Goal: Transaction & Acquisition: Purchase product/service

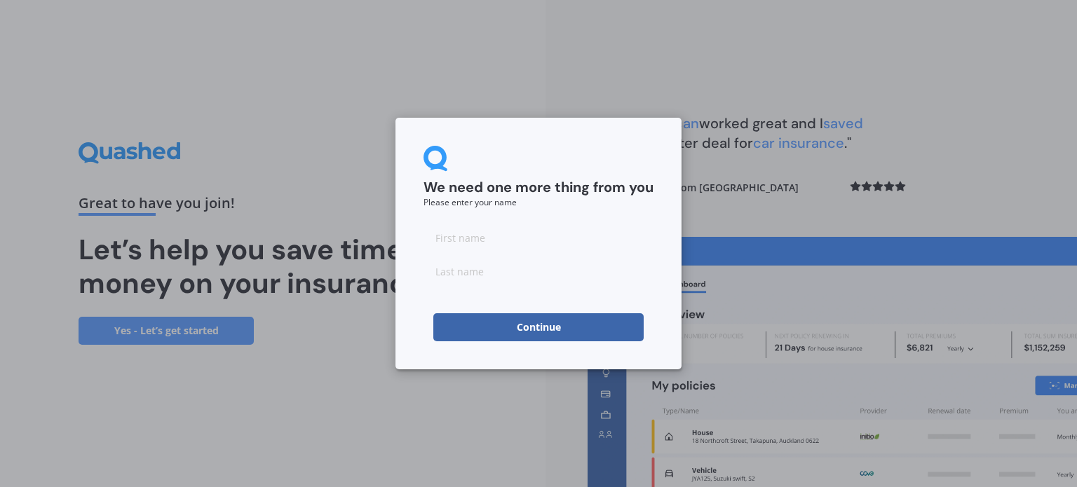
click at [557, 233] on input at bounding box center [538, 238] width 230 height 28
type input "Linxi"
click at [537, 274] on input at bounding box center [538, 271] width 230 height 28
type input "Xie"
click at [533, 342] on div "We need one more thing from you Please enter your name [PERSON_NAME] Continue" at bounding box center [538, 244] width 286 height 252
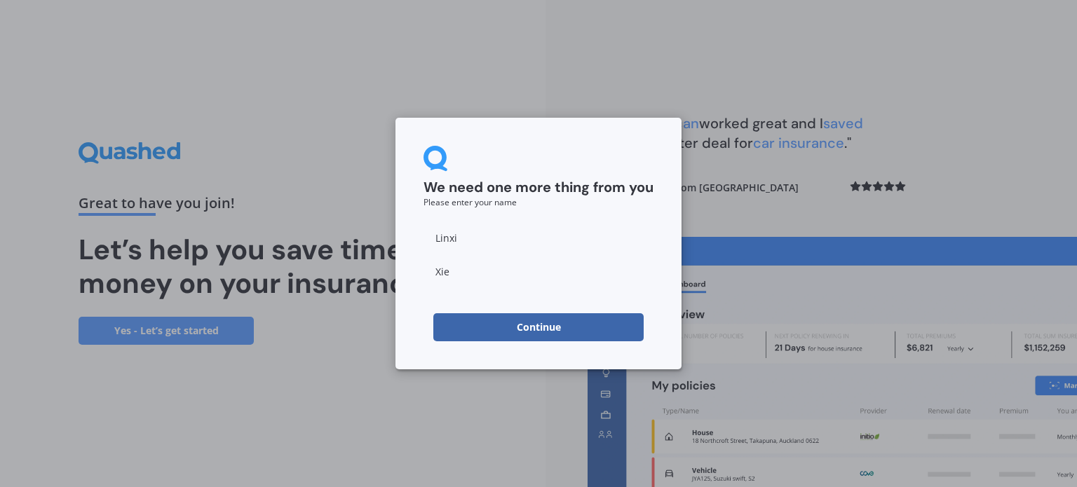
click at [540, 331] on button "Continue" at bounding box center [538, 327] width 210 height 28
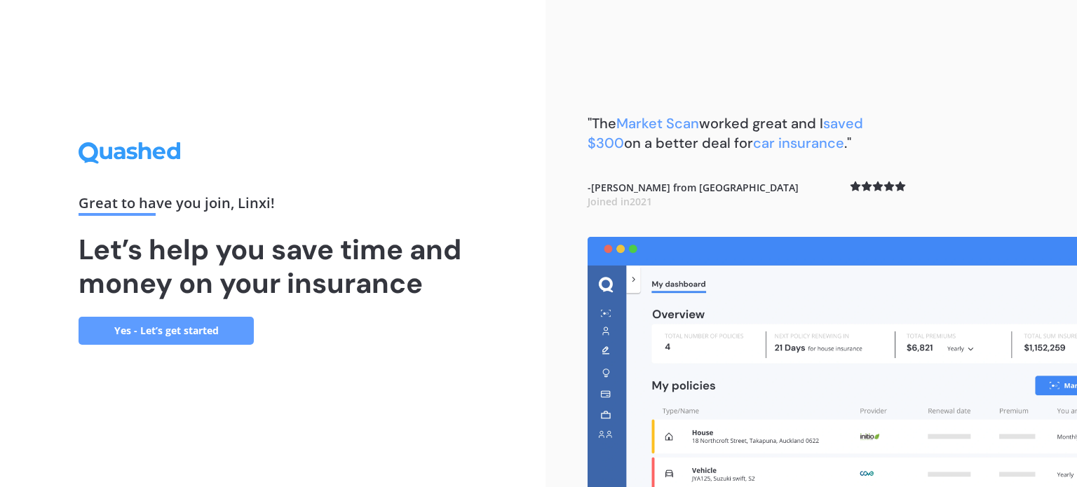
click at [144, 323] on link "Yes - Let’s get started" at bounding box center [166, 331] width 175 height 28
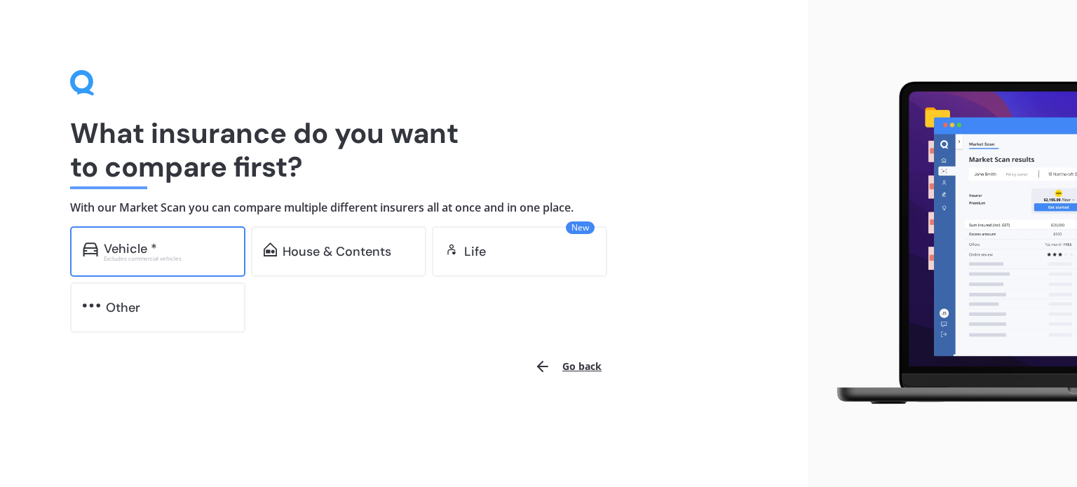
click at [189, 247] on div "Vehicle *" at bounding box center [168, 249] width 129 height 14
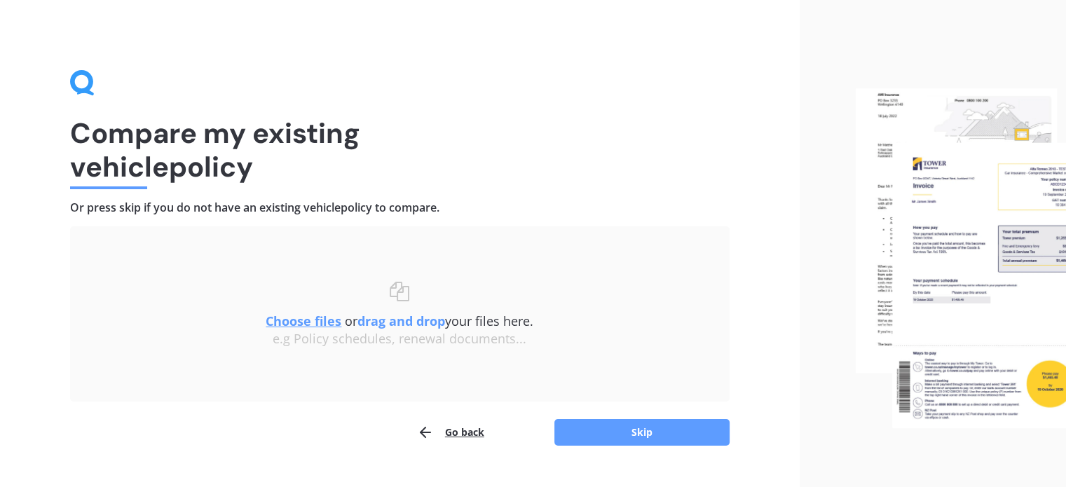
scroll to position [29, 0]
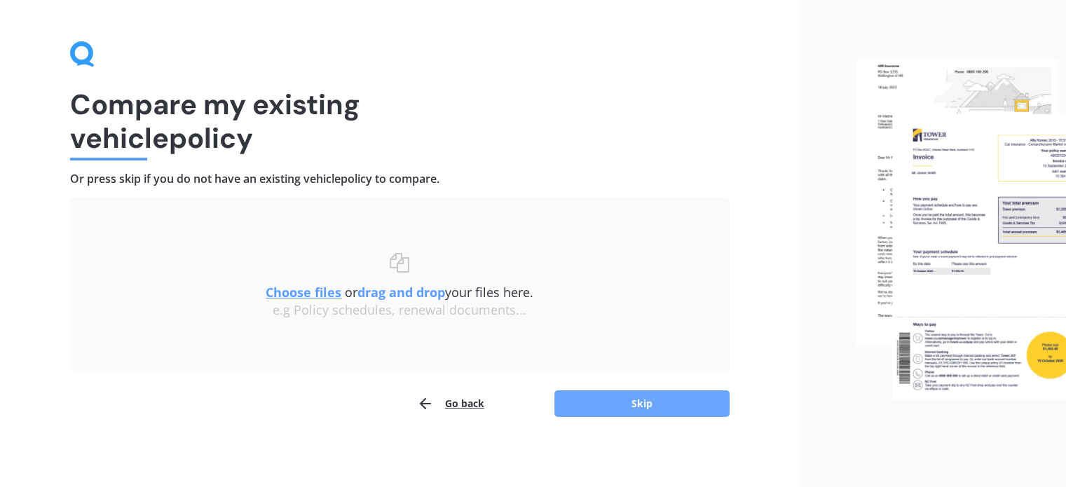
click at [663, 398] on button "Skip" at bounding box center [641, 403] width 175 height 27
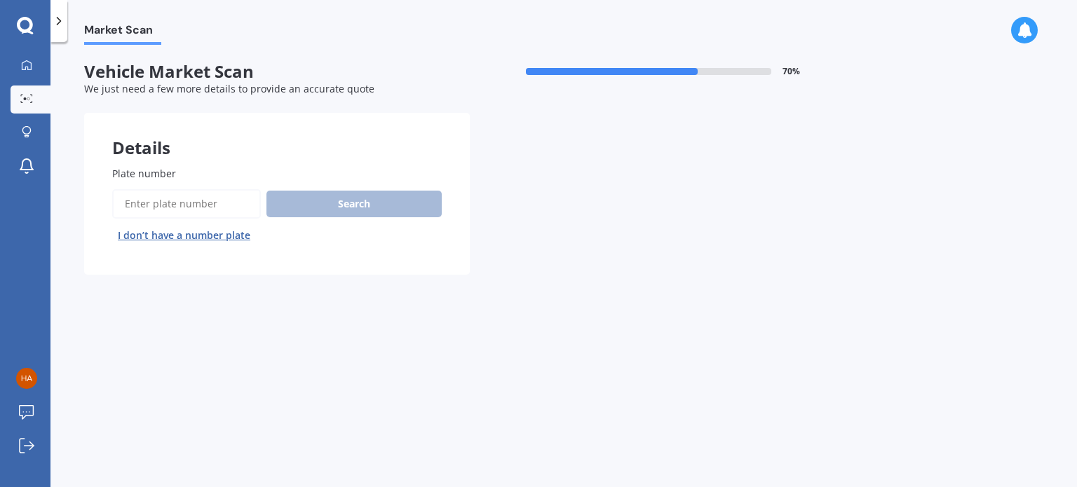
click at [196, 193] on input "Plate number" at bounding box center [186, 203] width 149 height 29
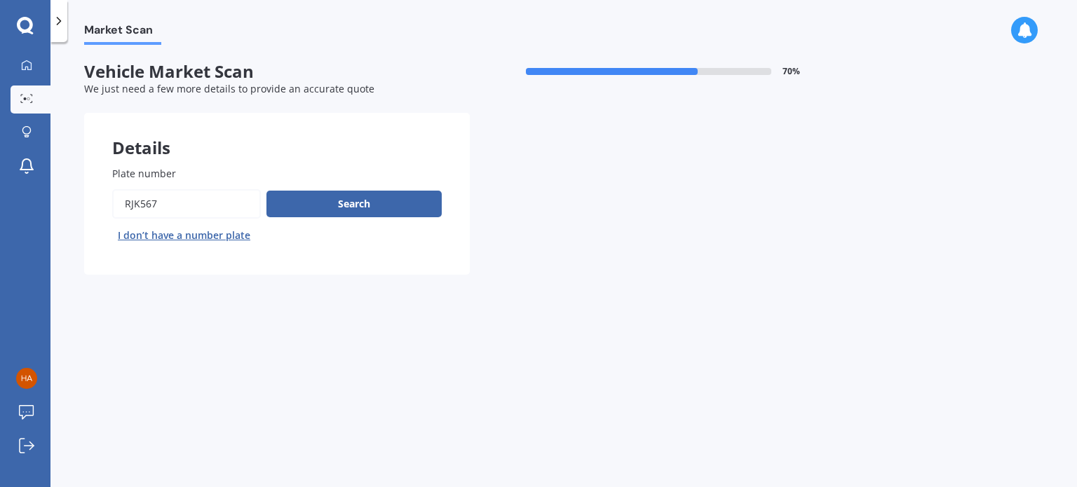
type input "RJK567"
click at [340, 218] on div "Search I don’t have a number plate" at bounding box center [276, 217] width 329 height 57
click at [355, 207] on button "Search" at bounding box center [353, 204] width 175 height 27
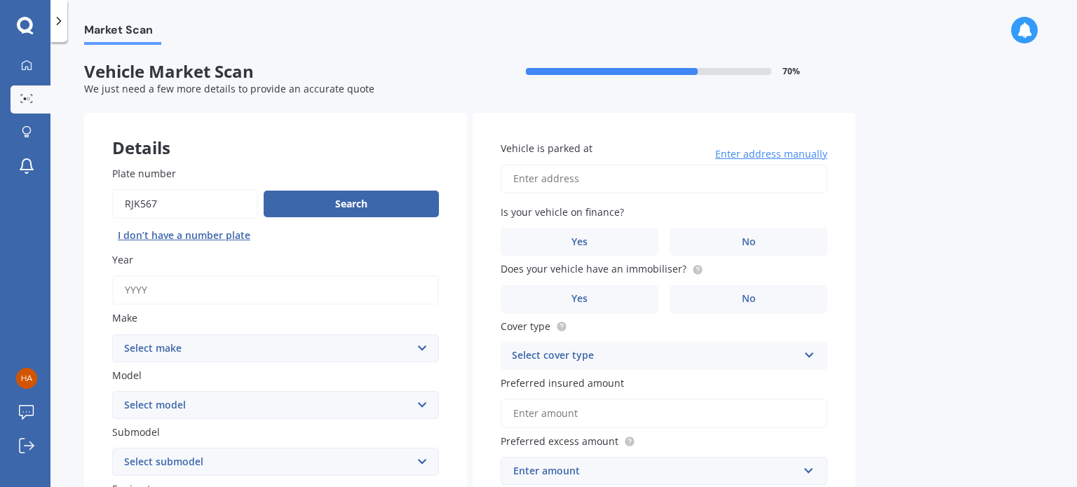
click at [369, 294] on input "Year" at bounding box center [275, 289] width 327 height 29
type input "2018"
click at [356, 337] on select "Select make AC ALFA ROMEO ASTON [PERSON_NAME] AUDI AUSTIN BEDFORD Bentley BMW B…" at bounding box center [275, 348] width 327 height 28
select select "TOYOTA"
click at [112, 334] on select "Select make AC ALFA ROMEO ASTON [PERSON_NAME] AUDI AUSTIN BEDFORD Bentley BMW B…" at bounding box center [275, 348] width 327 height 28
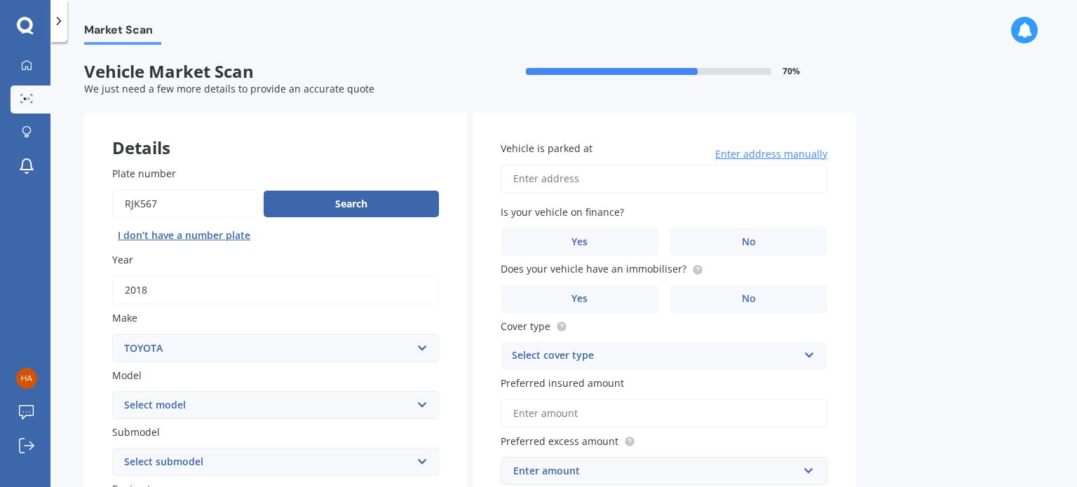
click at [264, 415] on select "Select model 4 Runner 86 [PERSON_NAME] Alphard Altezza Aqua Aristo Aurion Auris…" at bounding box center [275, 405] width 327 height 28
select select "C-HR"
click at [112, 391] on select "Select model 4 Runner 86 [PERSON_NAME] Alphard Altezza Aqua Aristo Aurion Auris…" at bounding box center [275, 405] width 327 height 28
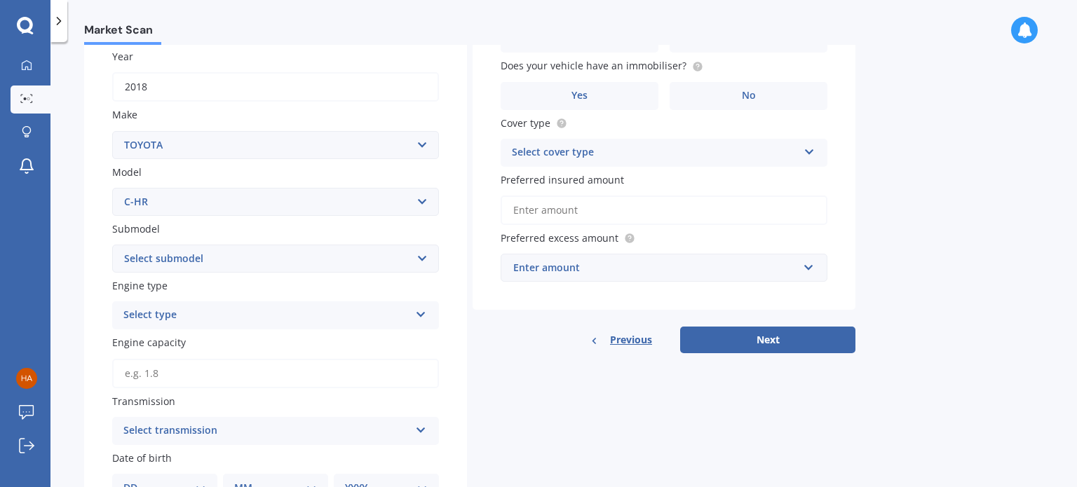
scroll to position [206, 0]
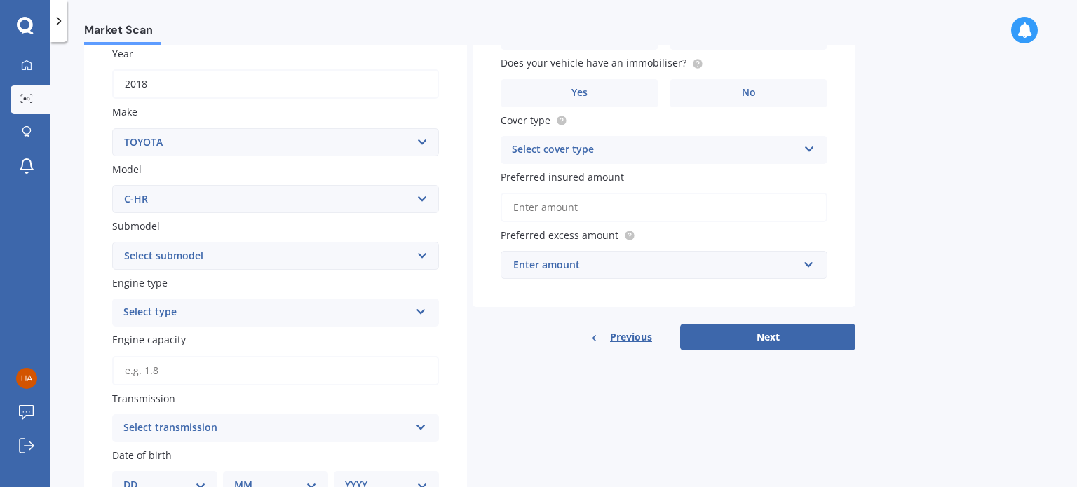
click at [245, 315] on div "Select type" at bounding box center [266, 312] width 286 height 17
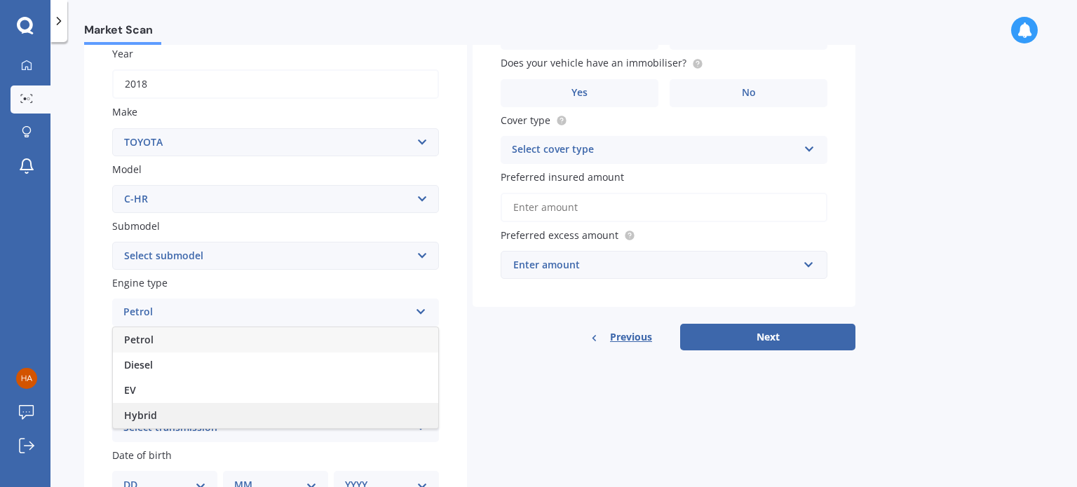
click at [206, 417] on div "Hybrid" at bounding box center [275, 415] width 325 height 25
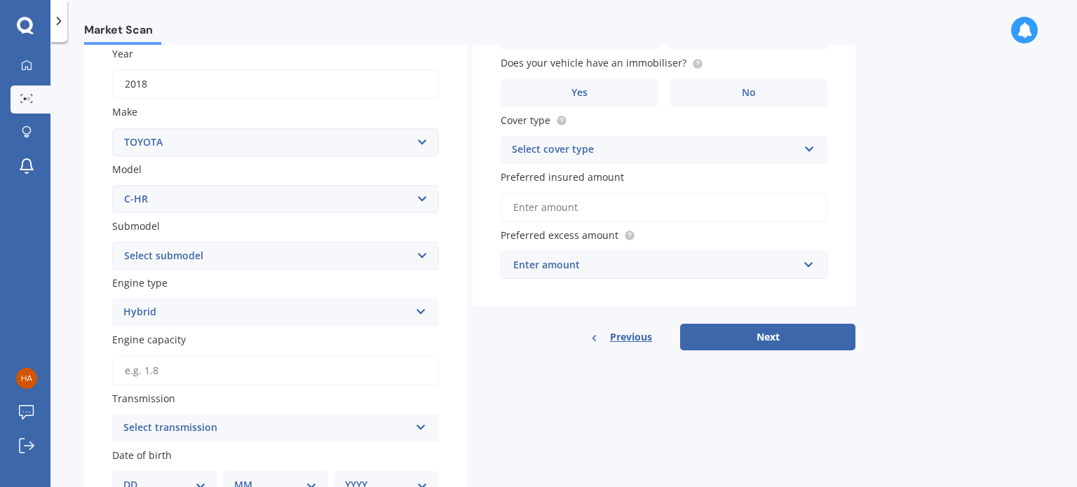
click at [266, 259] on select "Select submodel Hybrid Station Wagon SUV" at bounding box center [275, 256] width 327 height 28
select select "HYBRID"
click at [112, 242] on select "Select submodel Hybrid Station Wagon SUV" at bounding box center [275, 256] width 327 height 28
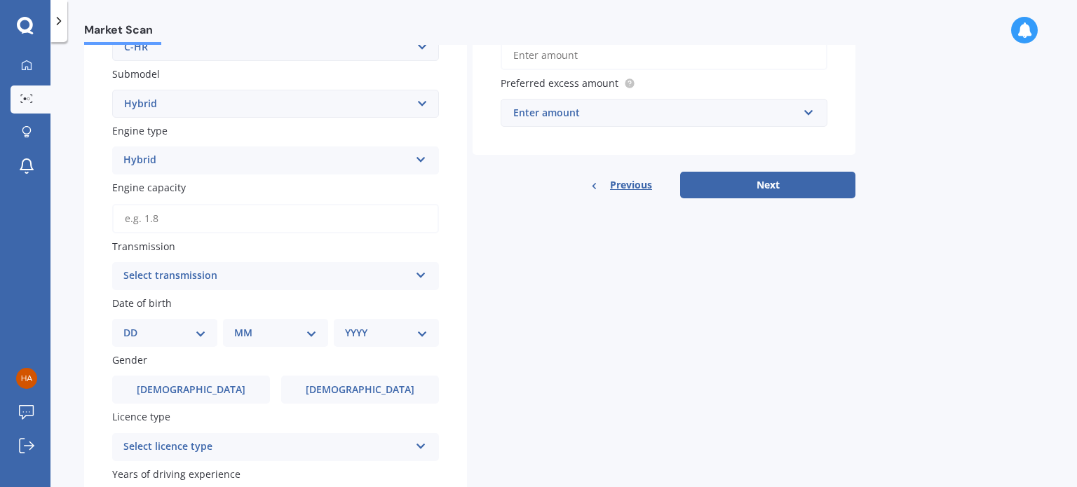
scroll to position [359, 0]
click at [233, 275] on div "Select transmission" at bounding box center [266, 275] width 286 height 17
click at [214, 305] on div "Auto" at bounding box center [275, 302] width 325 height 25
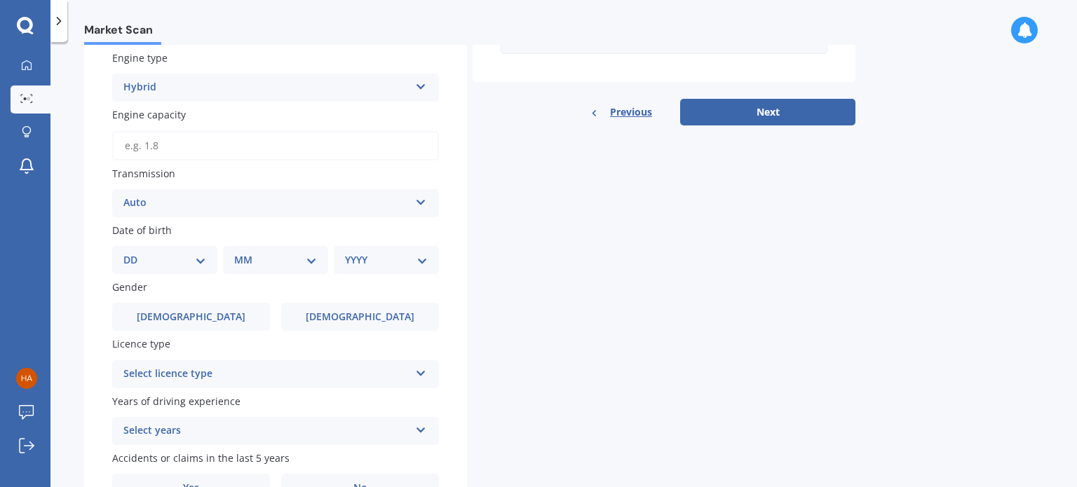
scroll to position [433, 0]
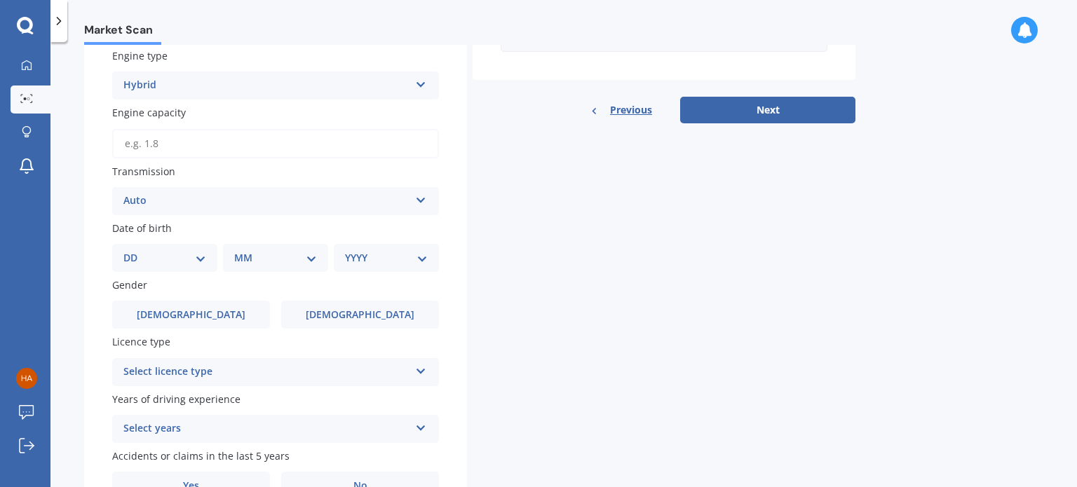
click at [203, 261] on select "DD 01 02 03 04 05 06 07 08 09 10 11 12 13 14 15 16 17 18 19 20 21 22 23 24 25 2…" at bounding box center [164, 257] width 83 height 15
select select "07"
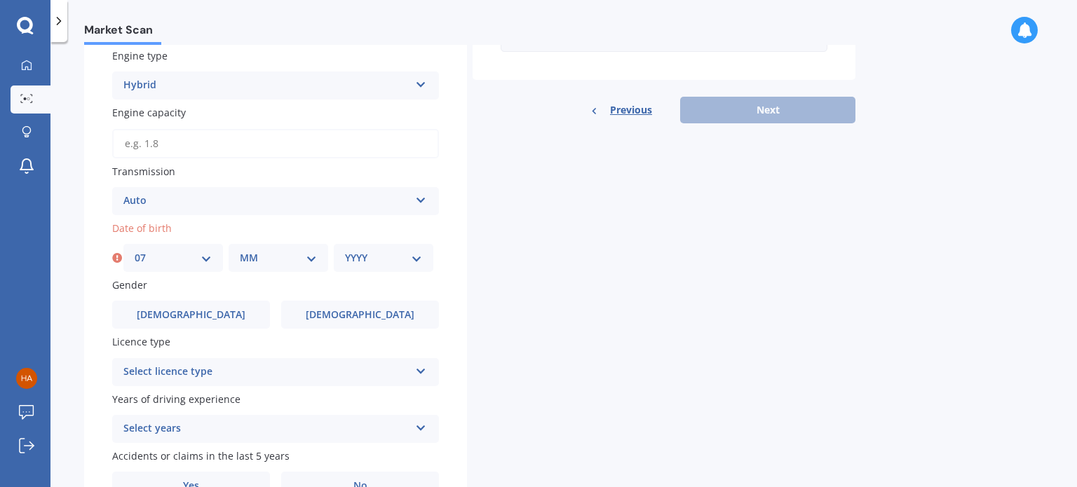
click at [290, 265] on div "MM 01 02 03 04 05 06 07 08 09 10 11 12" at bounding box center [279, 258] width 100 height 28
click at [300, 251] on select "MM 01 02 03 04 05 06 07 08 09 10 11 12" at bounding box center [278, 257] width 77 height 15
select select "02"
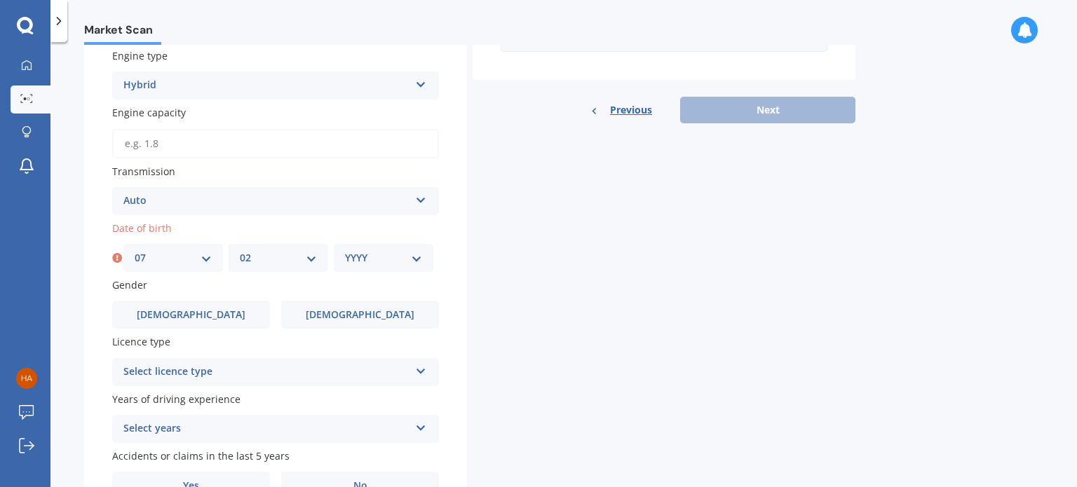
click at [240, 250] on select "MM 01 02 03 04 05 06 07 08 09 10 11 12" at bounding box center [278, 257] width 77 height 15
click at [160, 250] on select "DD 01 02 03 04 05 06 07 08 09 10 11 12 13 14 15 16 17 18 19 20 21 22 23 24 25 2…" at bounding box center [173, 257] width 77 height 15
click at [135, 250] on select "DD 01 02 03 04 05 06 07 08 09 10 11 12 13 14 15 16 17 18 19 20 21 22 23 24 25 2…" at bounding box center [173, 257] width 77 height 15
click at [407, 255] on select "YYYY 2025 2024 2023 2022 2021 2020 2019 2018 2017 2016 2015 2014 2013 2012 2011…" at bounding box center [383, 257] width 77 height 15
select select "1995"
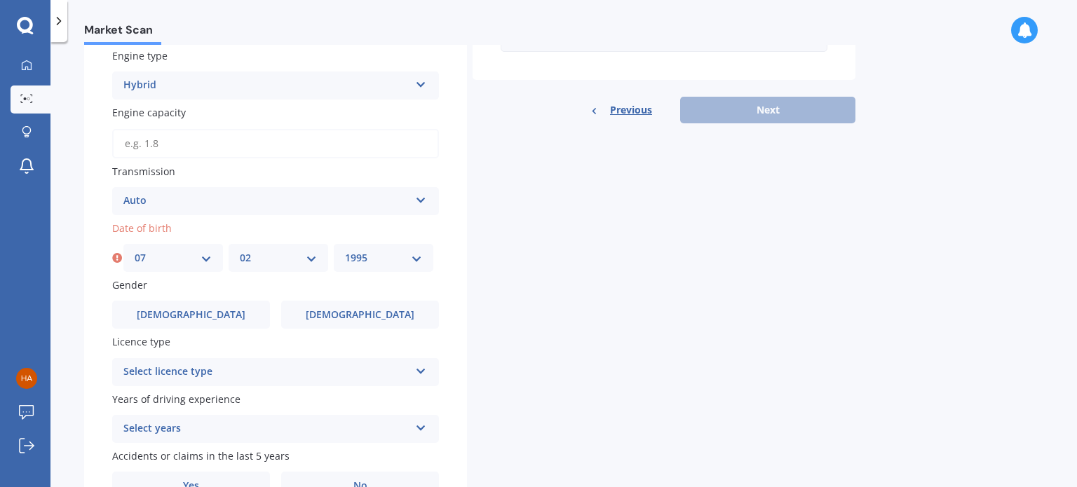
click at [345, 250] on select "YYYY 2025 2024 2023 2022 2021 2020 2019 2018 2017 2016 2015 2014 2013 2012 2011…" at bounding box center [383, 257] width 77 height 15
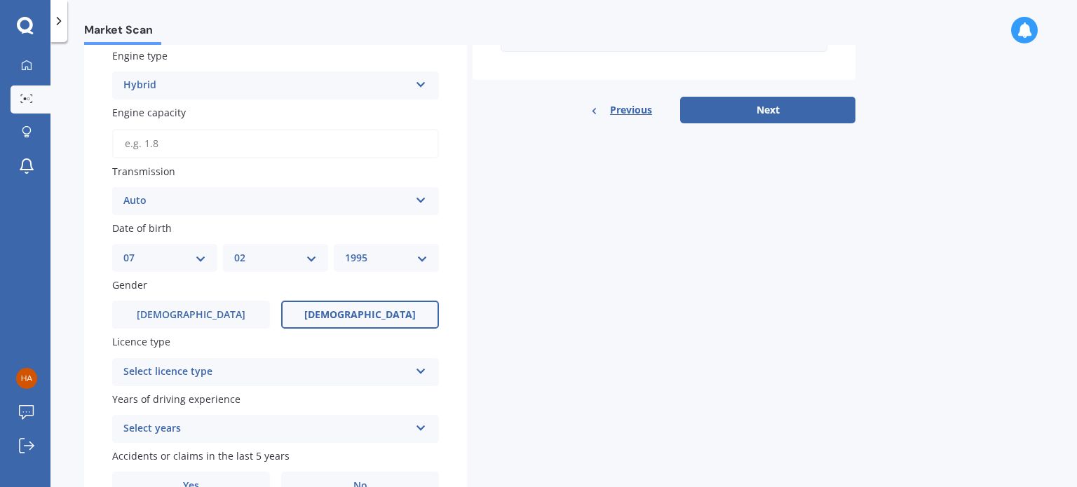
click at [337, 316] on label "[DEMOGRAPHIC_DATA]" at bounding box center [360, 315] width 158 height 28
click at [0, 0] on input "[DEMOGRAPHIC_DATA]" at bounding box center [0, 0] width 0 height 0
click at [328, 360] on div "Select licence type NZ Full NZ Restricted NZ Learners [GEOGRAPHIC_DATA] [GEOGRA…" at bounding box center [275, 372] width 327 height 28
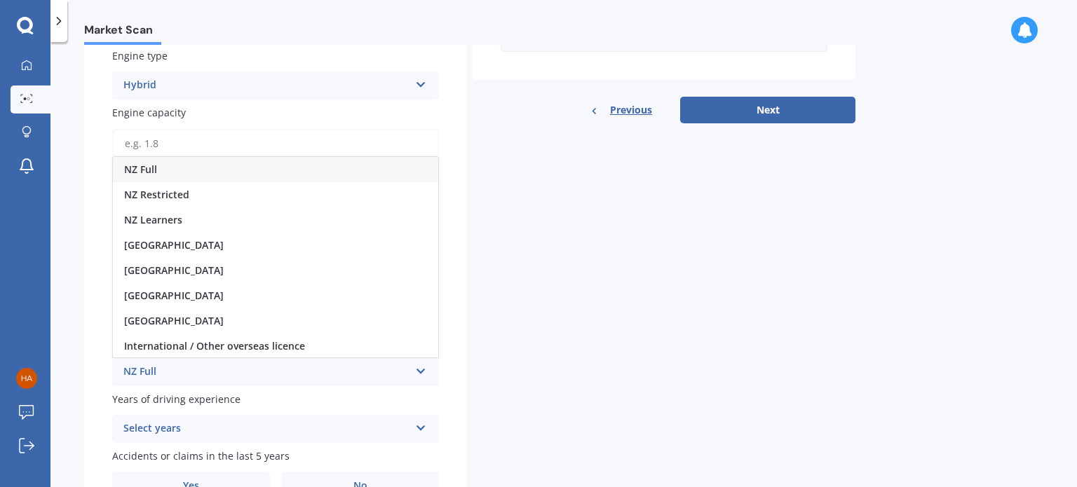
click at [273, 168] on div "NZ Full" at bounding box center [275, 169] width 325 height 25
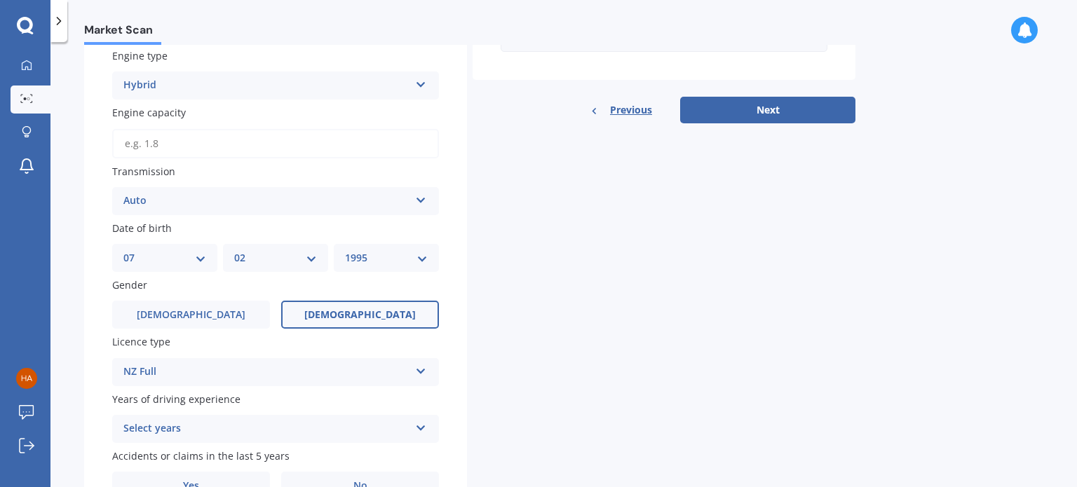
click at [245, 423] on div "Select years" at bounding box center [266, 429] width 286 height 17
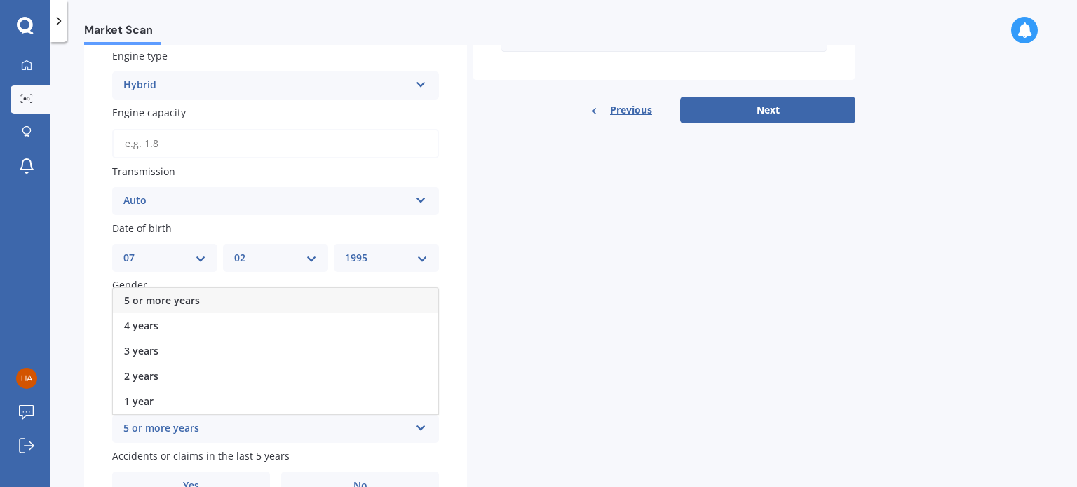
click at [264, 297] on div "5 or more years" at bounding box center [275, 300] width 325 height 25
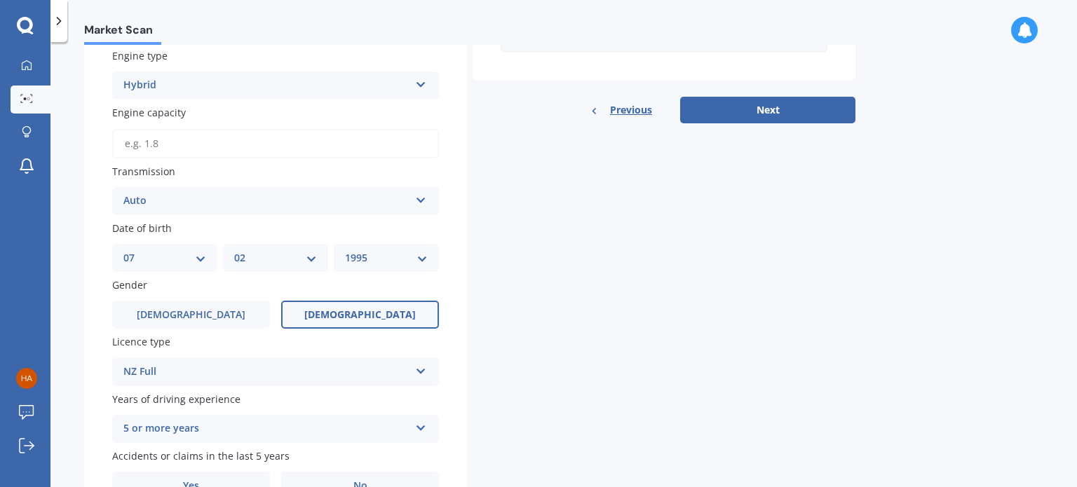
scroll to position [510, 0]
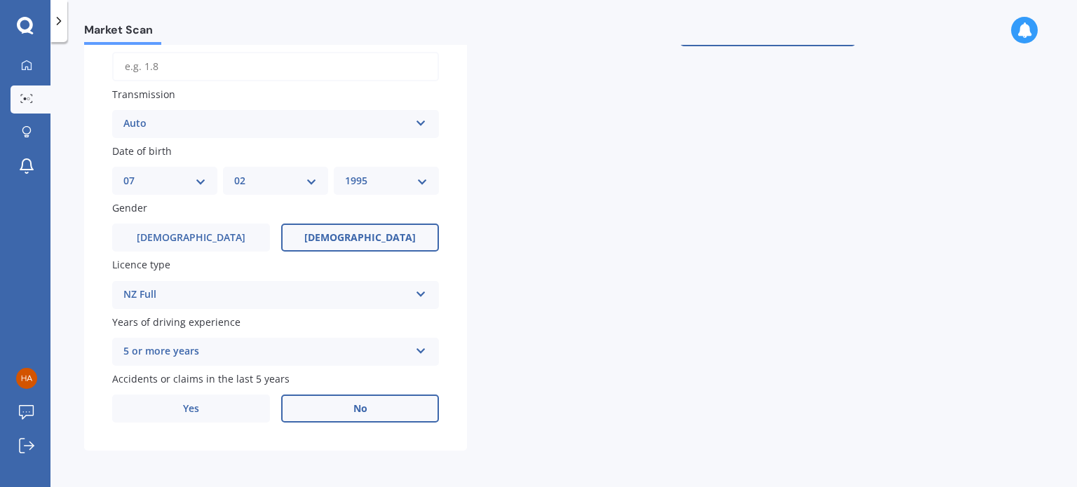
click at [362, 403] on span "No" at bounding box center [360, 409] width 14 height 12
click at [0, 0] on input "No" at bounding box center [0, 0] width 0 height 0
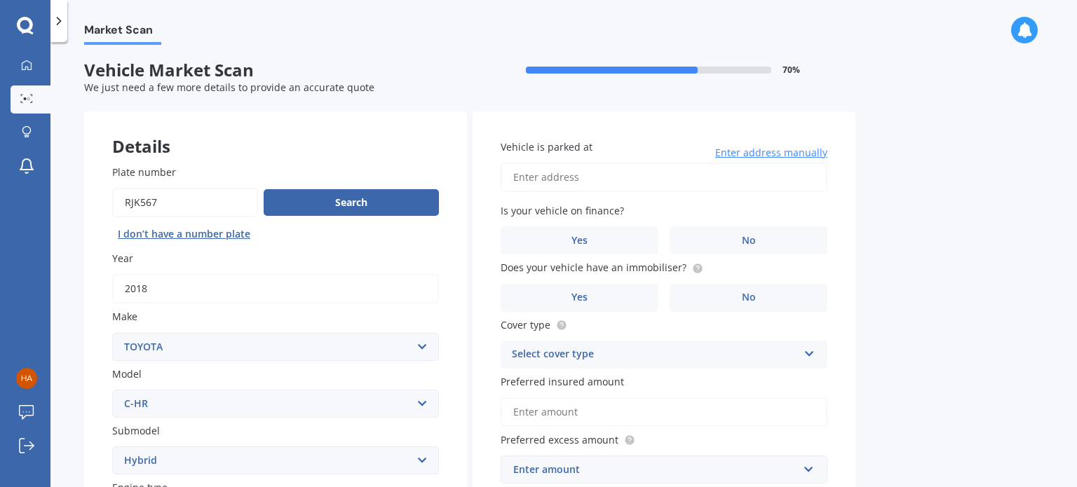
scroll to position [0, 0]
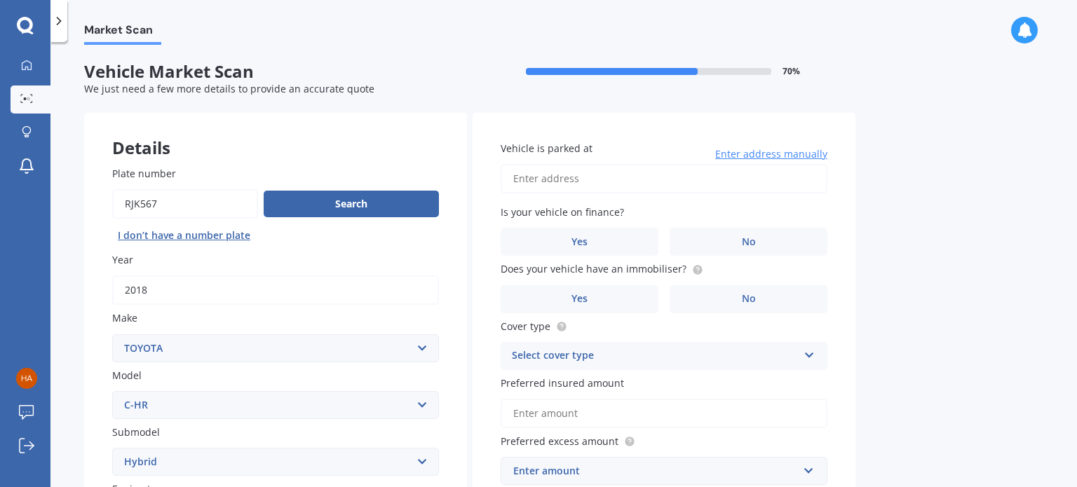
click at [580, 182] on input "Vehicle is parked at" at bounding box center [663, 178] width 327 height 29
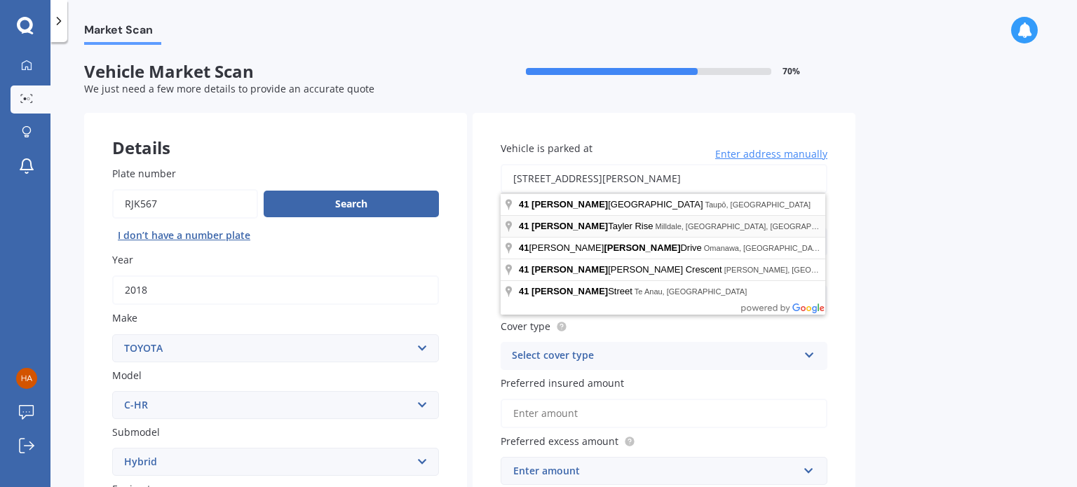
type input "[STREET_ADDRESS][PERSON_NAME]"
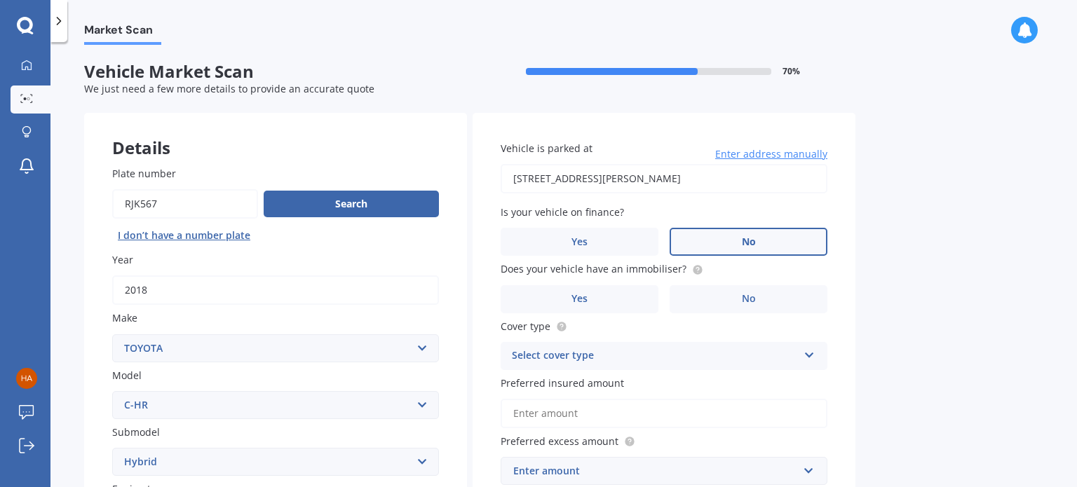
click at [728, 249] on label "No" at bounding box center [748, 242] width 158 height 28
click at [0, 0] on input "No" at bounding box center [0, 0] width 0 height 0
click at [732, 299] on label "No" at bounding box center [748, 299] width 158 height 28
click at [0, 0] on input "No" at bounding box center [0, 0] width 0 height 0
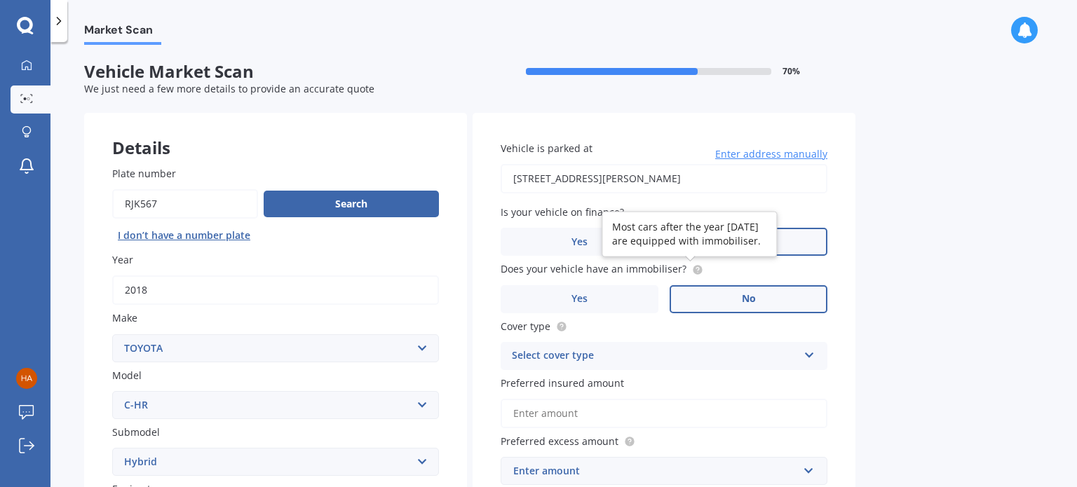
click at [697, 271] on icon at bounding box center [697, 269] width 11 height 11
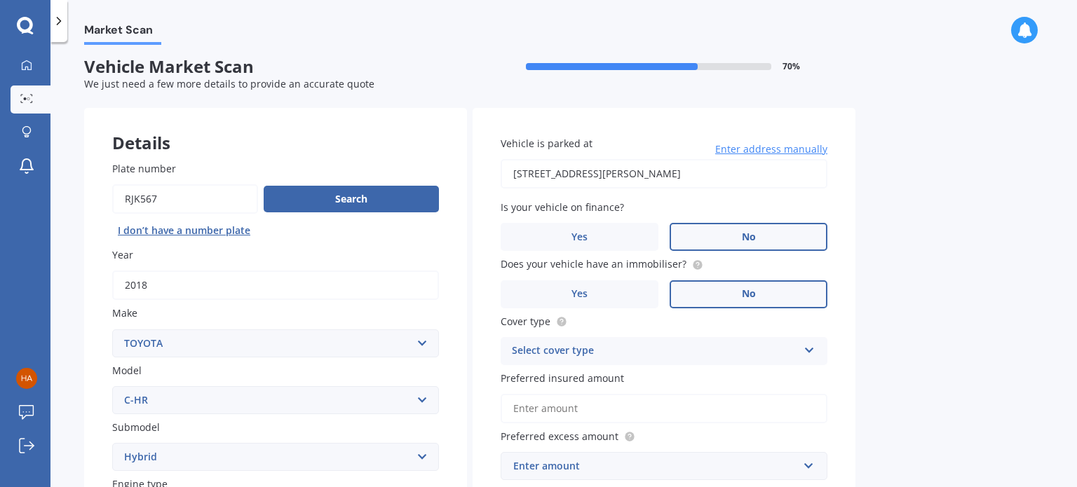
scroll to position [6, 0]
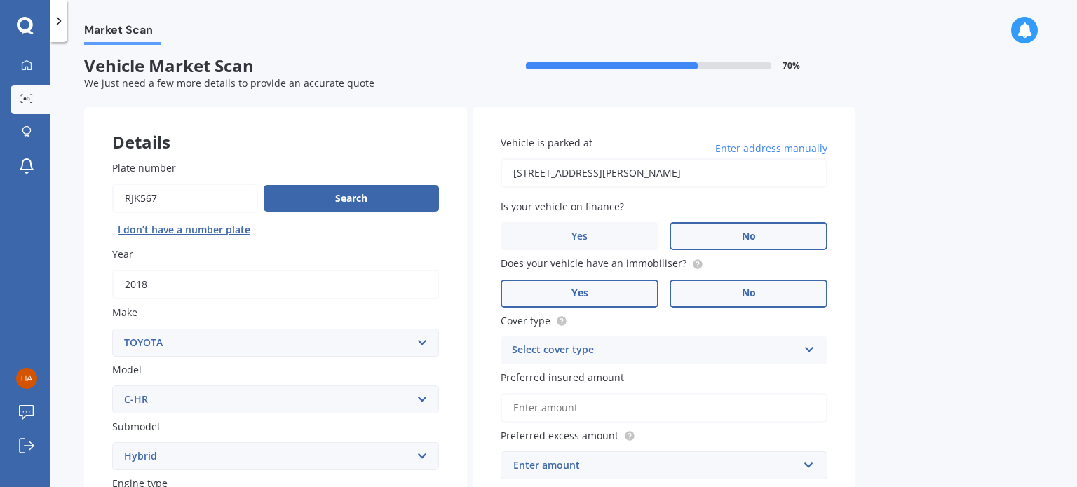
click at [574, 288] on span "Yes" at bounding box center [579, 293] width 17 height 12
click at [0, 0] on input "Yes" at bounding box center [0, 0] width 0 height 0
click at [625, 352] on div "Select cover type" at bounding box center [655, 350] width 286 height 17
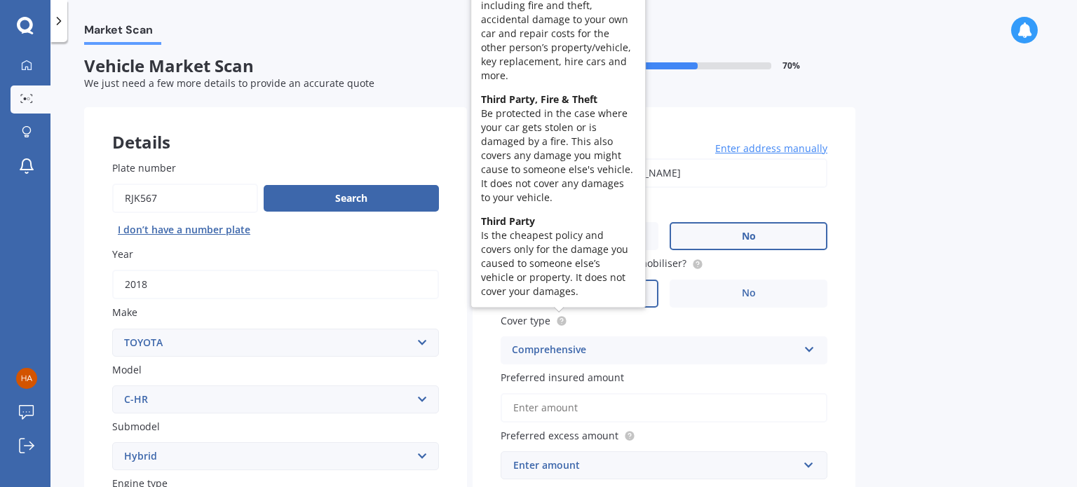
click at [559, 319] on circle at bounding box center [561, 320] width 9 height 9
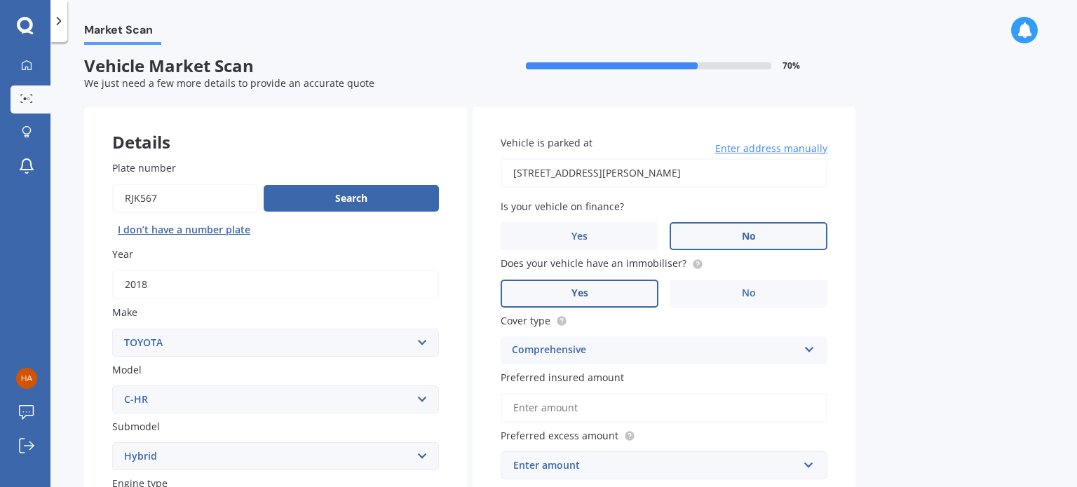
scroll to position [0, 0]
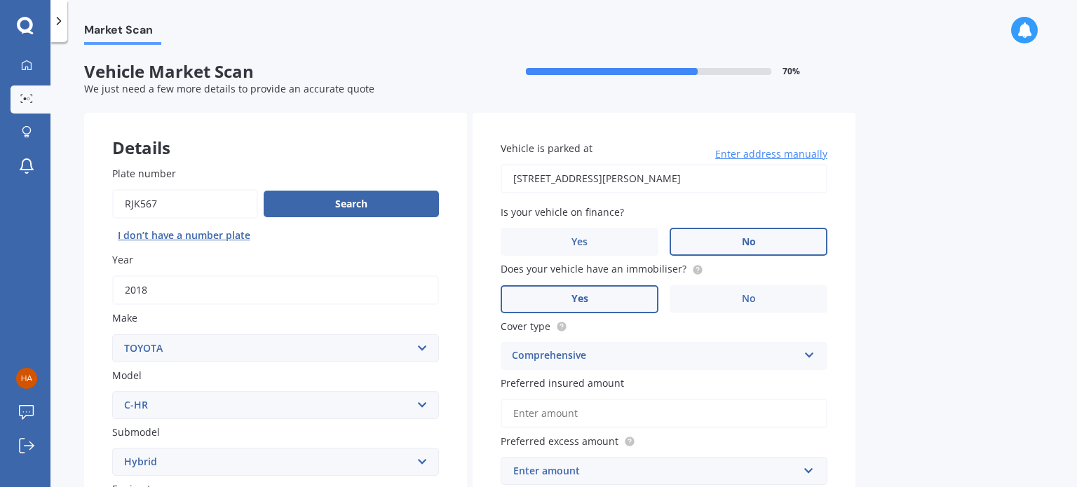
click at [575, 359] on div "Comprehensive" at bounding box center [655, 356] width 286 height 17
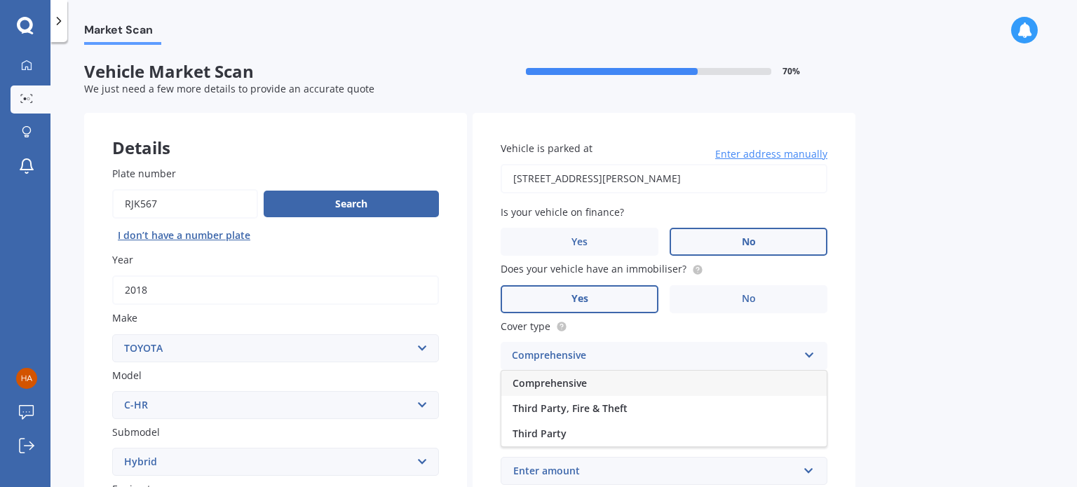
click at [575, 359] on div "Comprehensive" at bounding box center [655, 356] width 286 height 17
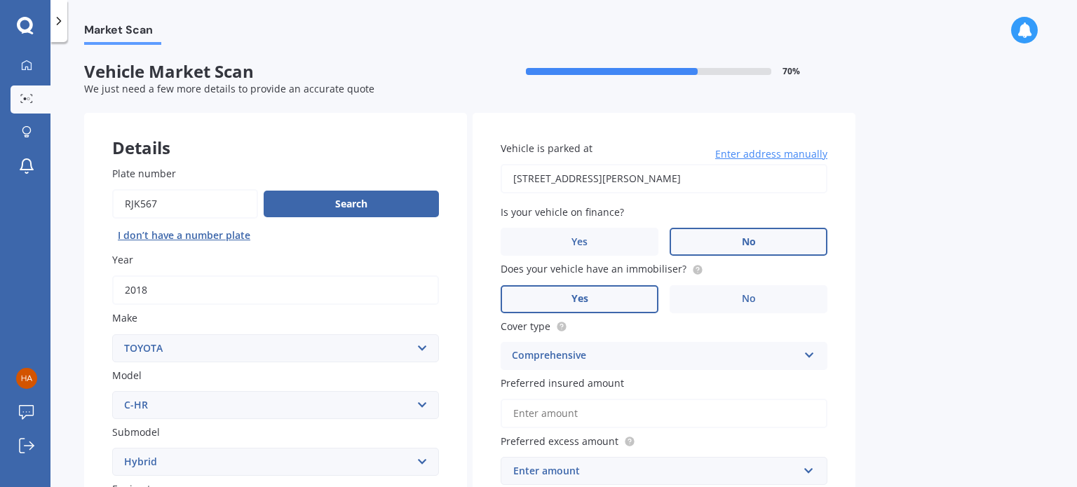
click at [575, 359] on div "Comprehensive" at bounding box center [655, 356] width 286 height 17
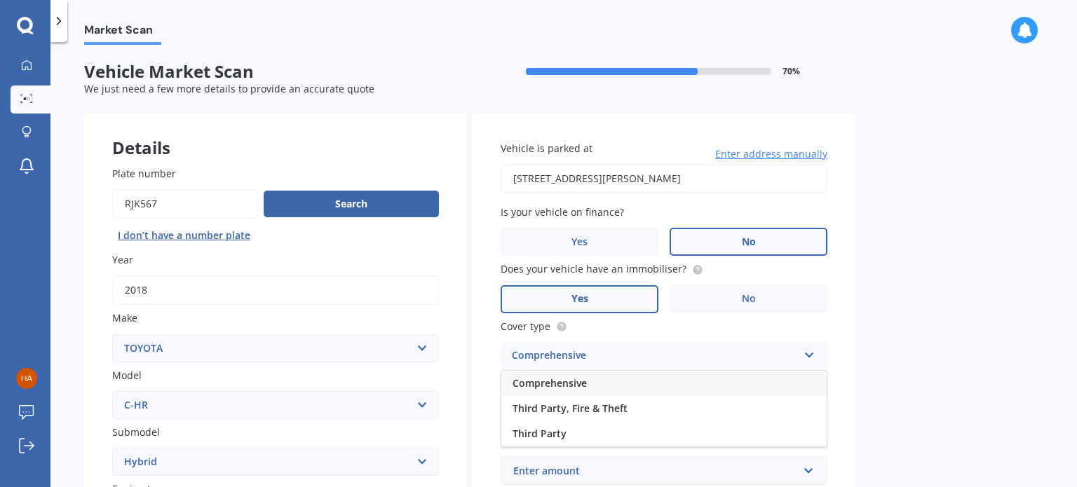
click at [579, 384] on span "Comprehensive" at bounding box center [549, 382] width 74 height 13
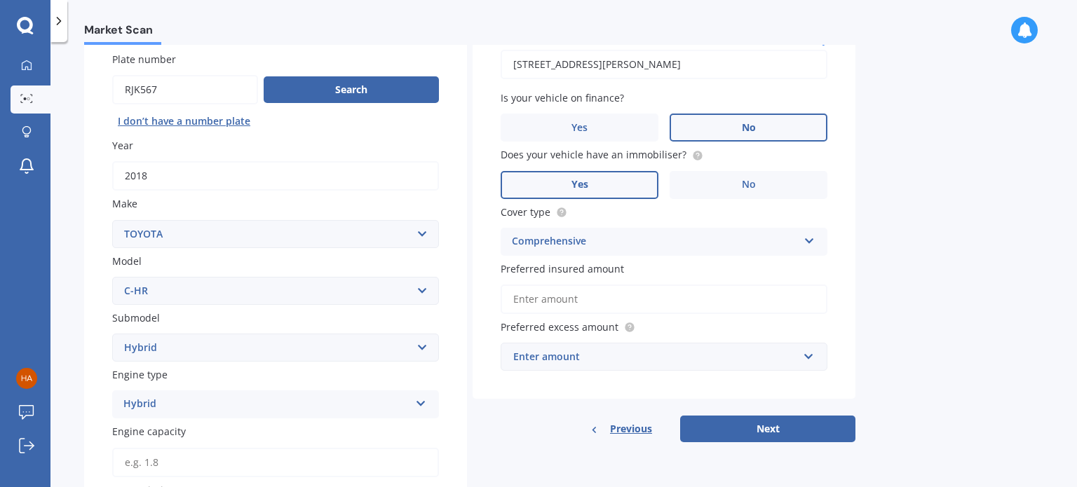
scroll to position [122, 0]
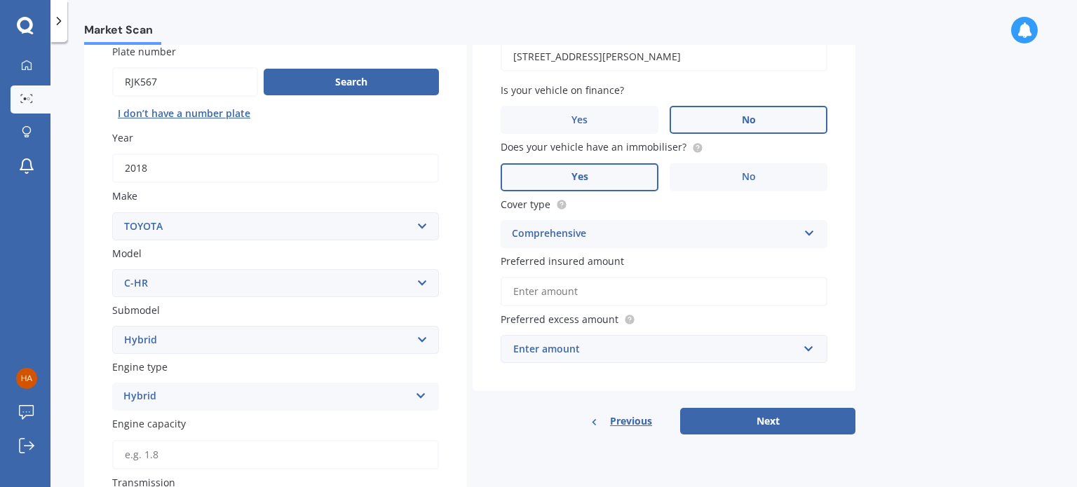
click at [610, 350] on div "Enter amount" at bounding box center [655, 348] width 285 height 15
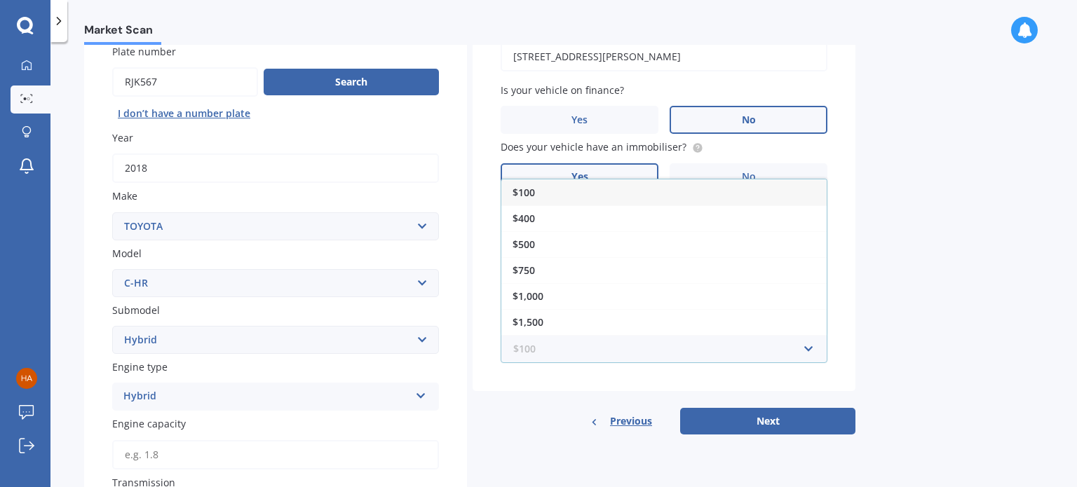
click at [610, 350] on input "text" at bounding box center [659, 349] width 314 height 27
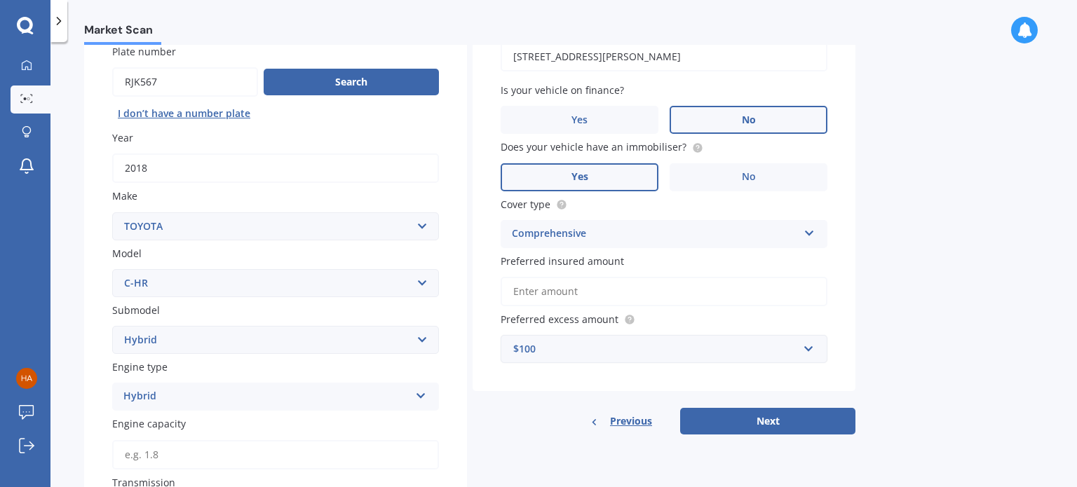
click at [575, 399] on div "Vehicle is parked at [STREET_ADDRESS][PERSON_NAME] Enter address manually Is yo…" at bounding box center [663, 213] width 383 height 444
click at [605, 353] on div "$100" at bounding box center [655, 348] width 285 height 15
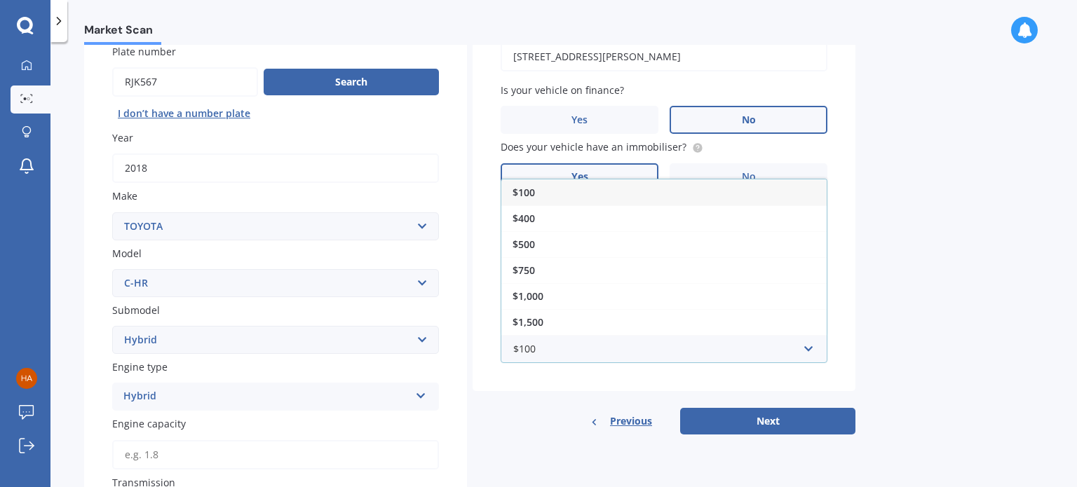
click at [618, 193] on div "$100" at bounding box center [663, 192] width 325 height 26
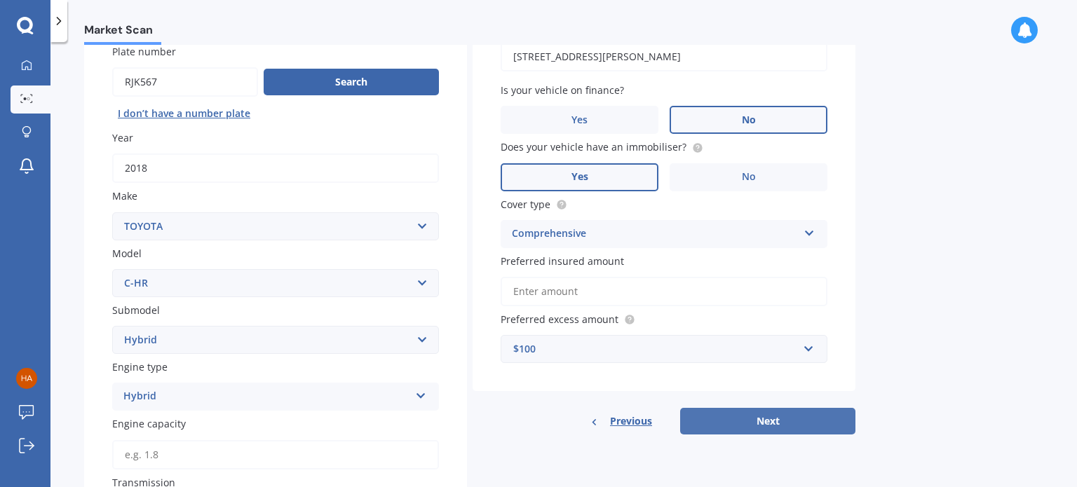
click at [755, 420] on button "Next" at bounding box center [767, 421] width 175 height 27
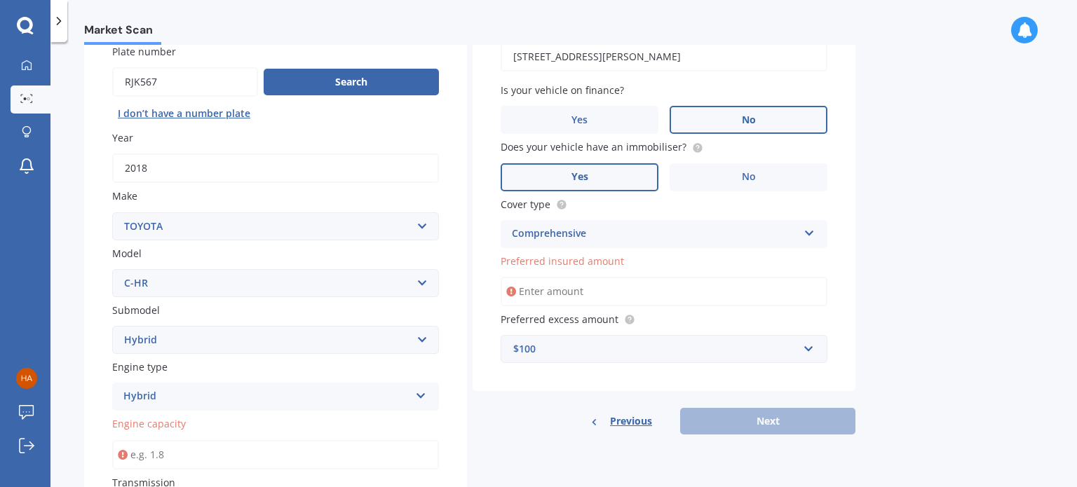
click at [606, 280] on input "Preferred insured amount" at bounding box center [663, 291] width 327 height 29
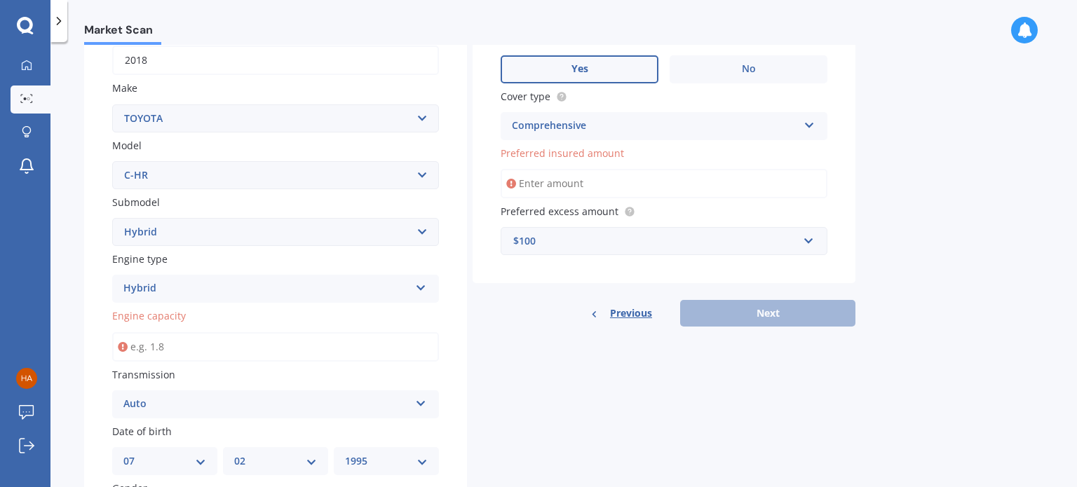
scroll to position [245, 0]
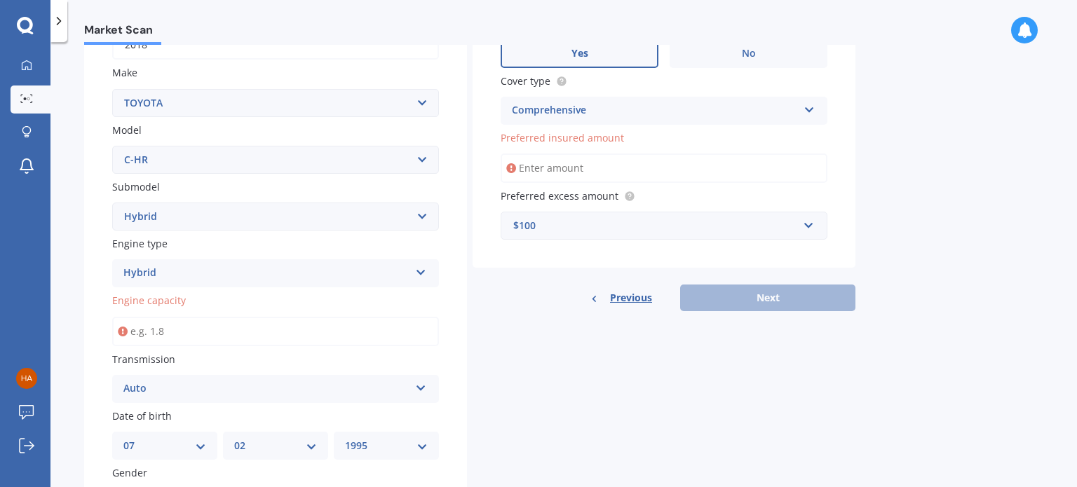
click at [273, 337] on input "Engine capacity" at bounding box center [275, 331] width 327 height 29
type input "1.0"
type input "1.8"
click at [500, 339] on div "Details Plate number Search I don’t have a number plate Year [DATE] Make Select…" at bounding box center [469, 292] width 771 height 848
drag, startPoint x: 589, startPoint y: 151, endPoint x: 573, endPoint y: 168, distance: 23.3
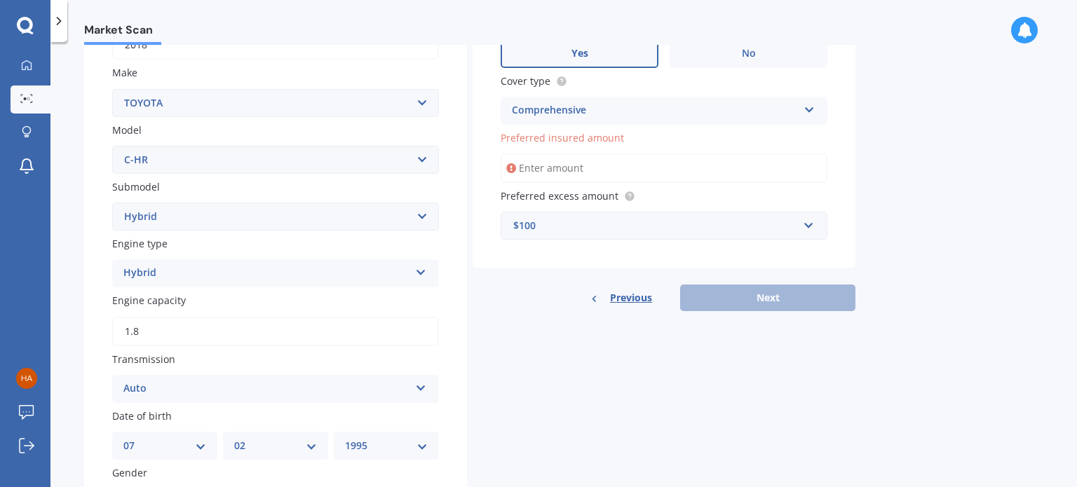
click at [573, 168] on div "Preferred insured amount" at bounding box center [663, 156] width 327 height 53
click at [573, 168] on input "Preferred insured amount" at bounding box center [663, 168] width 327 height 29
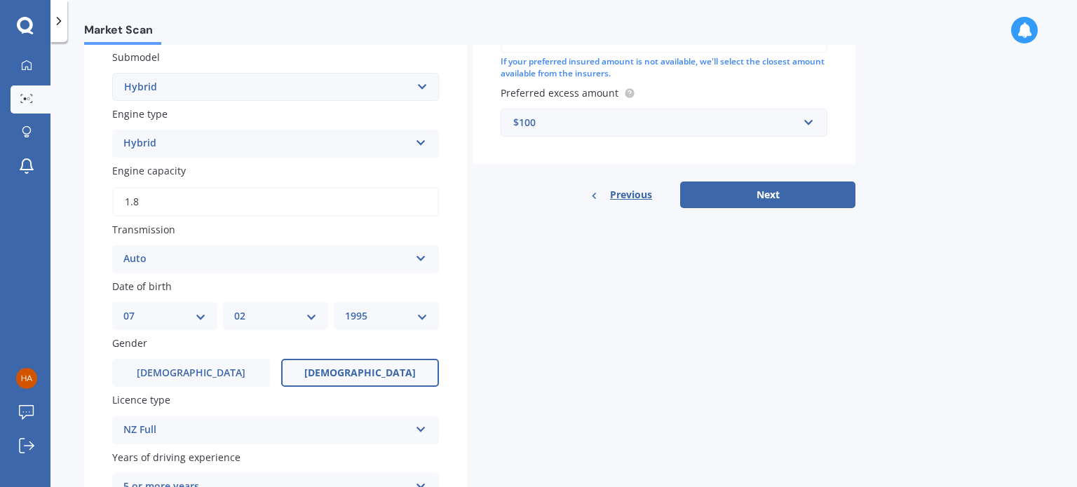
scroll to position [377, 0]
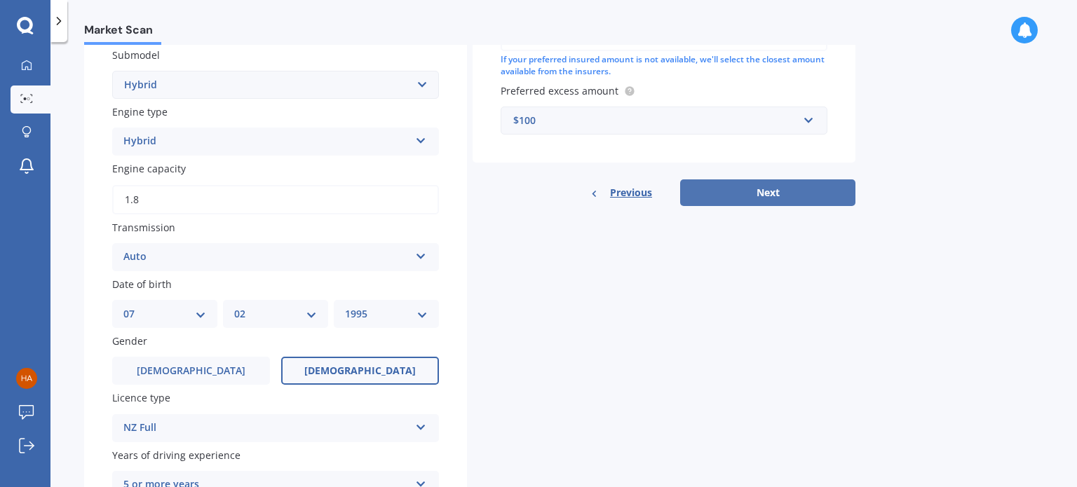
type input "$18,000"
click at [718, 193] on button "Next" at bounding box center [767, 192] width 175 height 27
select select "07"
select select "02"
select select "1995"
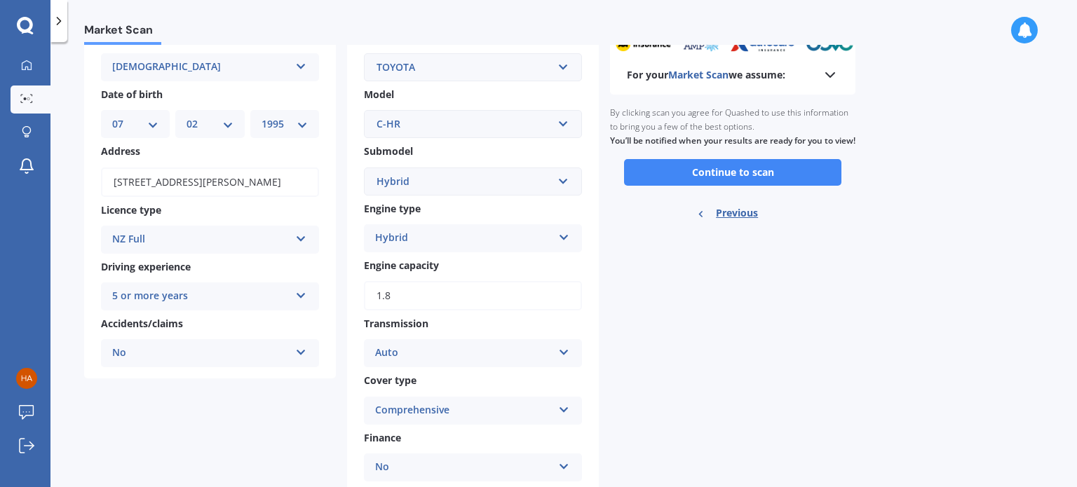
scroll to position [0, 0]
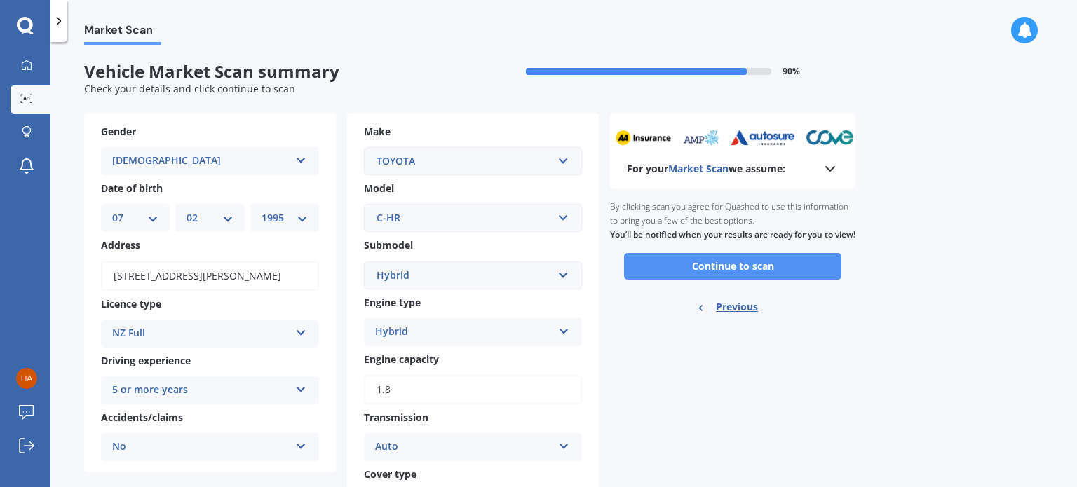
click at [713, 280] on button "Continue to scan" at bounding box center [732, 266] width 217 height 27
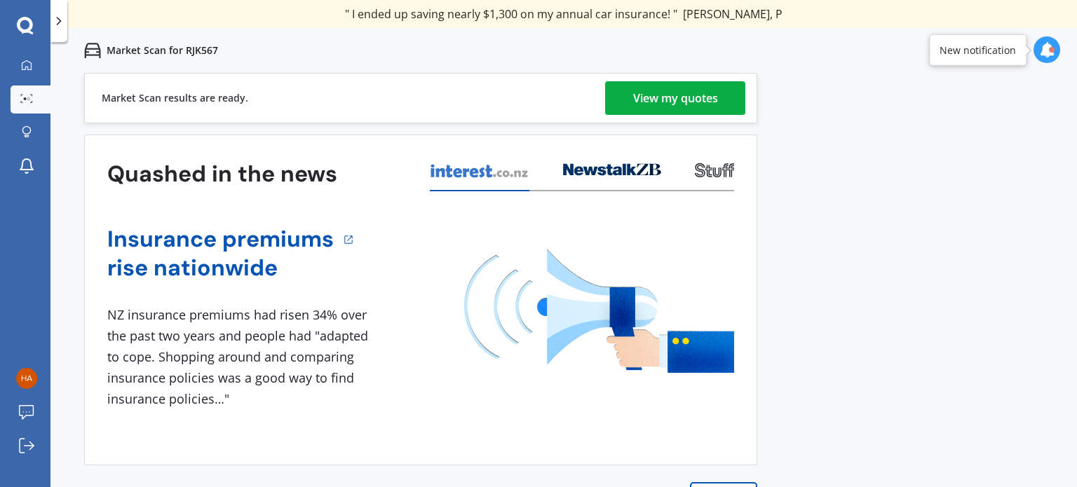
click at [669, 103] on div "View my quotes" at bounding box center [675, 98] width 85 height 34
